Goal: Task Accomplishment & Management: Manage account settings

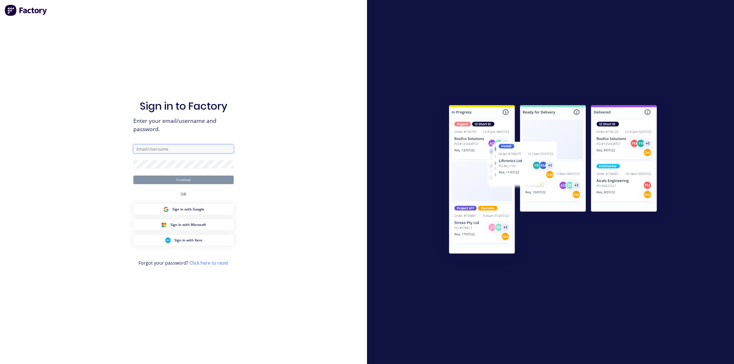
click at [151, 150] on input "text" at bounding box center [183, 149] width 100 height 9
paste input "[EMAIL_ADDRESS][DOMAIN_NAME]"
type input "[EMAIL_ADDRESS][DOMAIN_NAME]"
click at [147, 180] on button "Continue" at bounding box center [183, 180] width 100 height 9
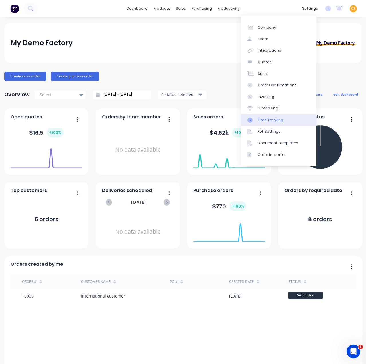
click at [276, 121] on div "Time Tracking" at bounding box center [271, 120] width 26 height 5
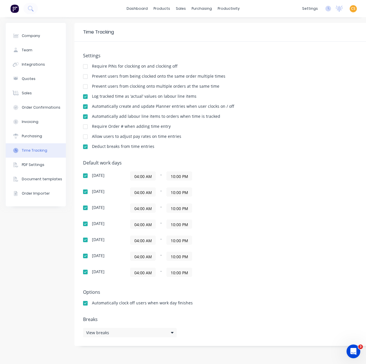
click at [85, 136] on div at bounding box center [85, 136] width 11 height 11
click at [231, 34] on div "Time Tracking" at bounding box center [240, 32] width 330 height 19
click at [86, 106] on div at bounding box center [85, 106] width 11 height 11
